Goal: Find specific page/section: Find specific page/section

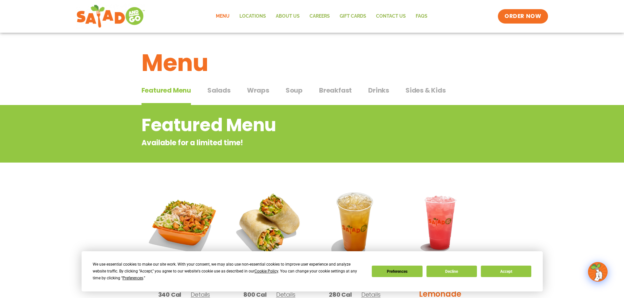
click at [219, 89] on span "Salads" at bounding box center [218, 90] width 23 height 10
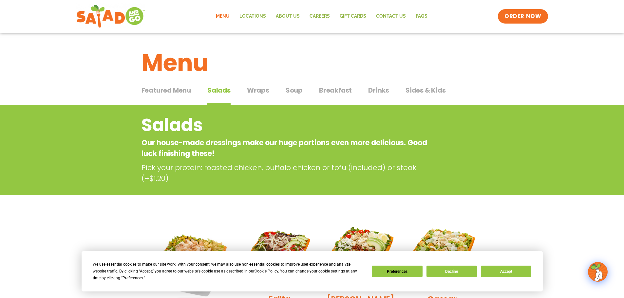
click at [333, 89] on span "Breakfast" at bounding box center [335, 90] width 33 height 10
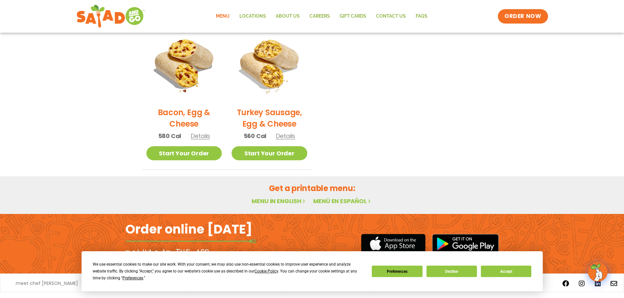
scroll to position [339, 0]
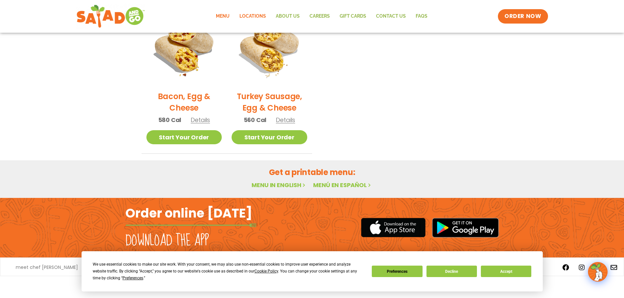
click at [264, 19] on link "Locations" at bounding box center [252, 16] width 36 height 15
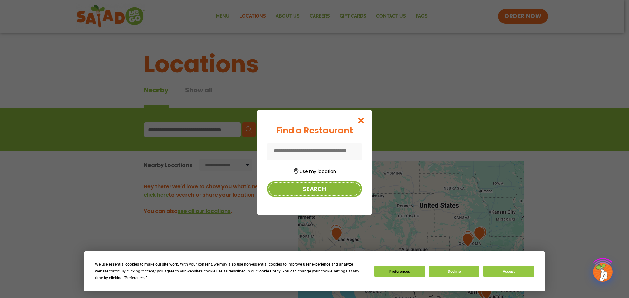
click at [313, 188] on button "Search" at bounding box center [314, 189] width 95 height 16
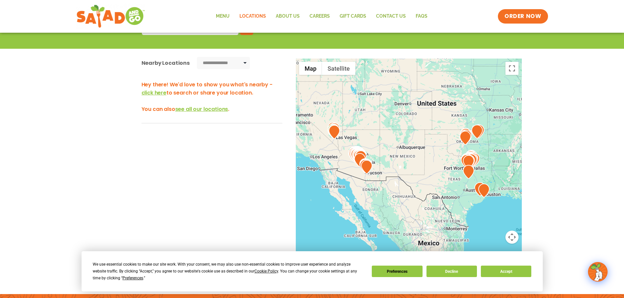
scroll to position [65, 0]
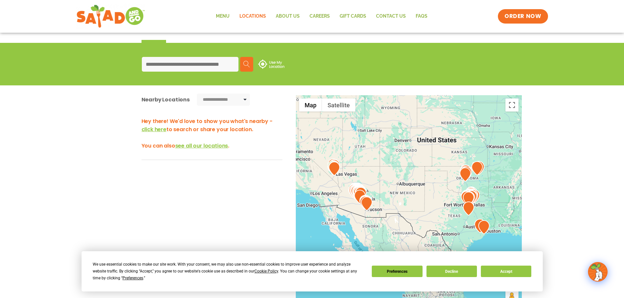
click at [198, 63] on input at bounding box center [190, 64] width 97 height 15
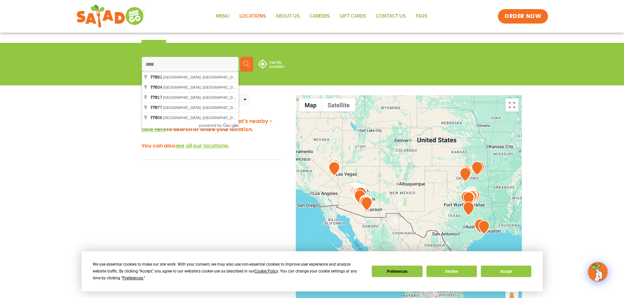
type input "*****"
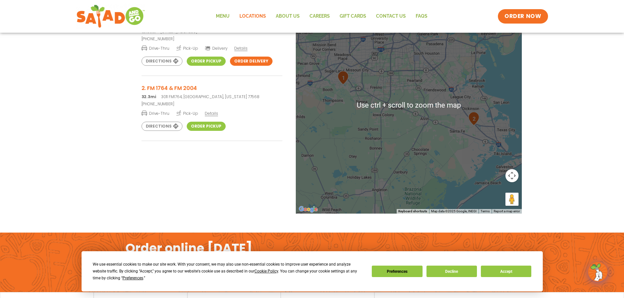
scroll to position [0, 0]
